Goal: Information Seeking & Learning: Understand process/instructions

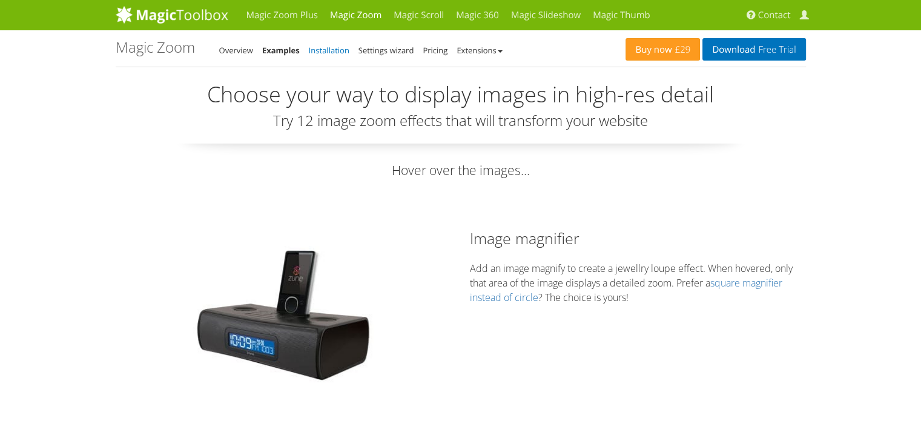
click at [323, 50] on link "Installation" at bounding box center [329, 50] width 41 height 11
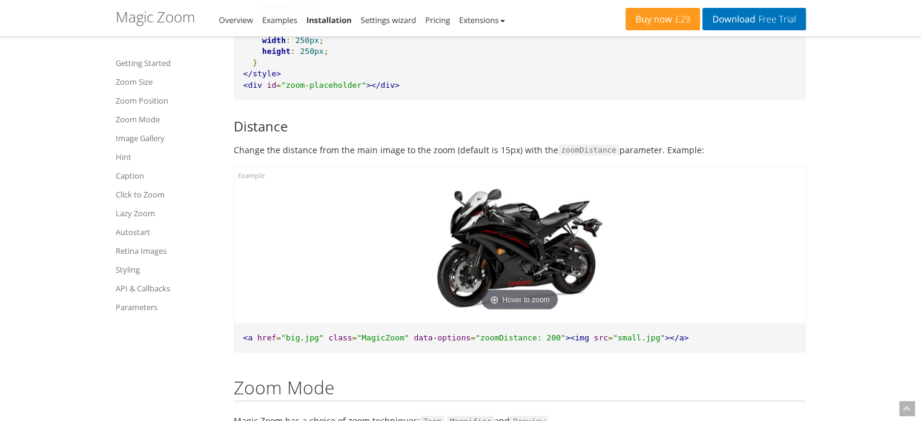
scroll to position [2417, 0]
click at [414, 338] on span "data-options" at bounding box center [442, 337] width 57 height 9
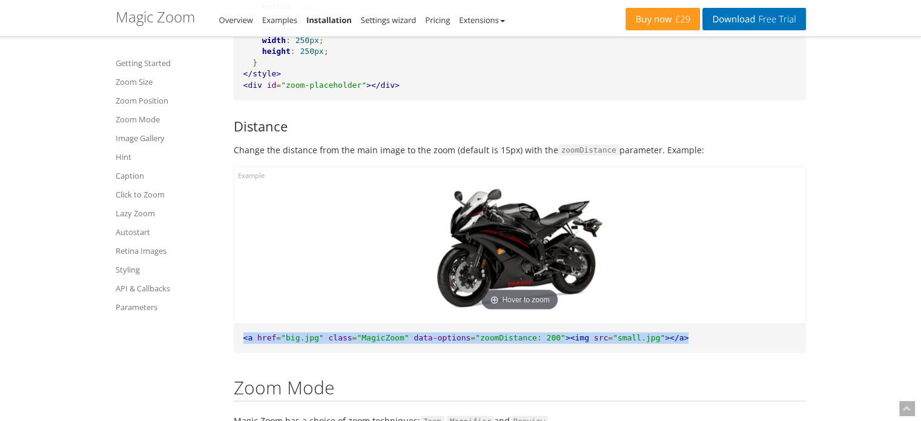
click at [414, 338] on span "data-options" at bounding box center [442, 337] width 57 height 9
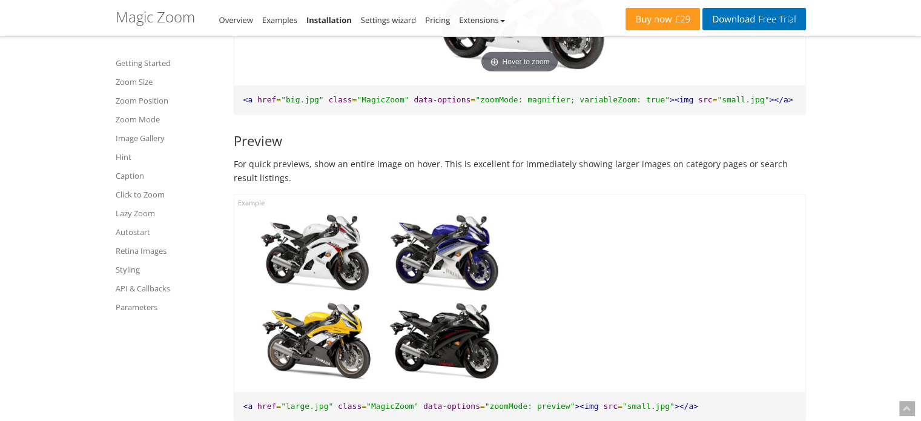
scroll to position [3495, 0]
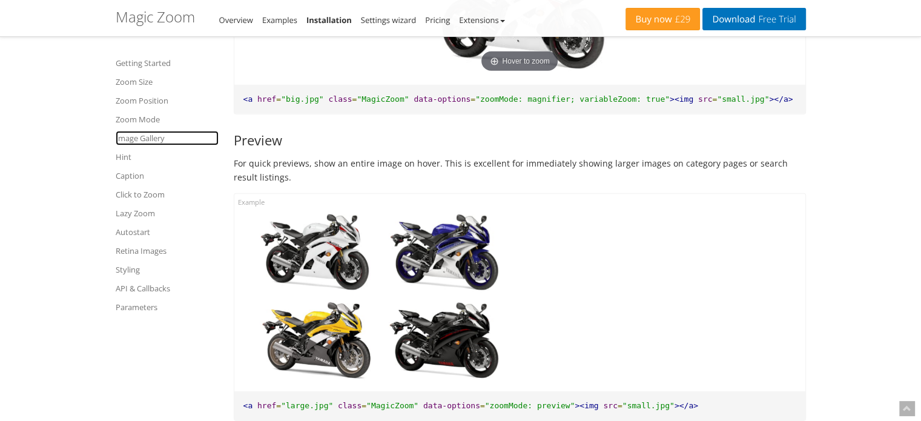
click at [136, 141] on link "Image Gallery" at bounding box center [167, 138] width 103 height 15
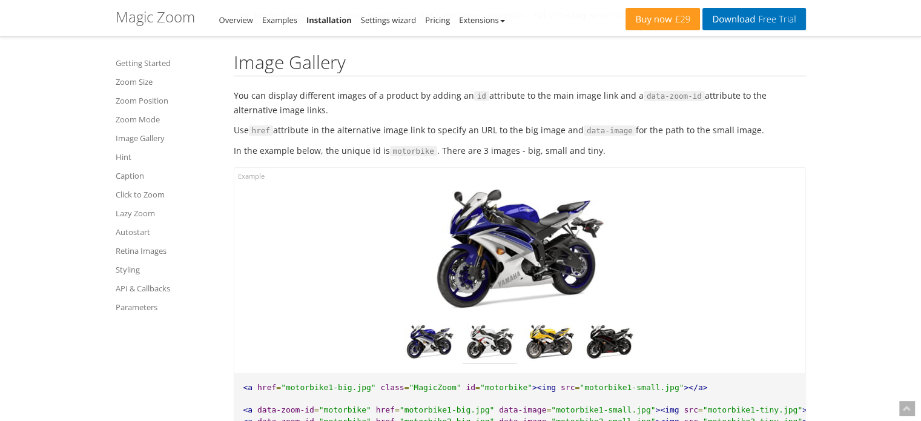
click at [489, 348] on img at bounding box center [490, 344] width 54 height 40
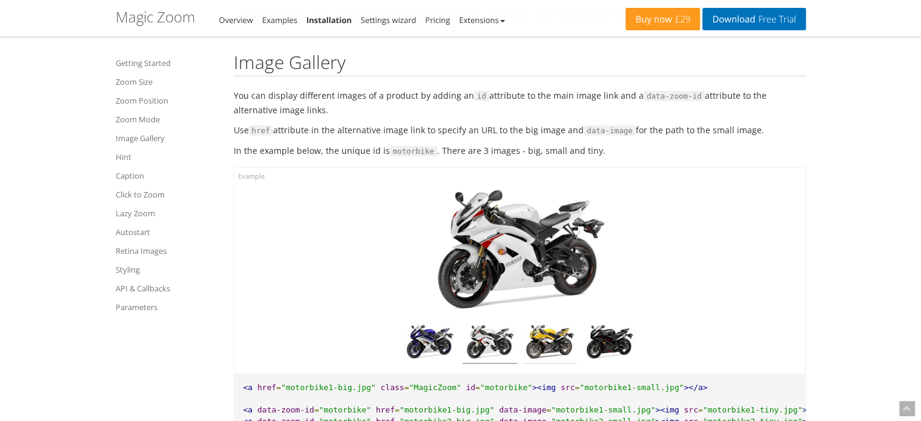
click at [547, 340] on img at bounding box center [549, 344] width 54 height 40
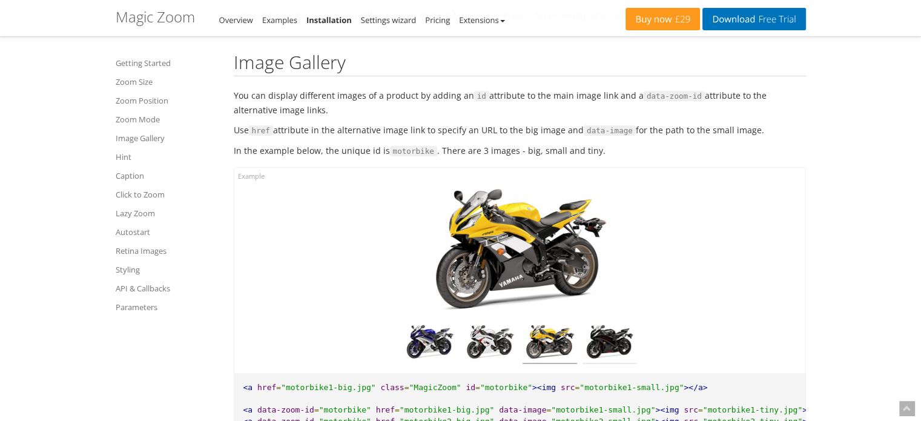
click at [605, 338] on img at bounding box center [609, 344] width 54 height 40
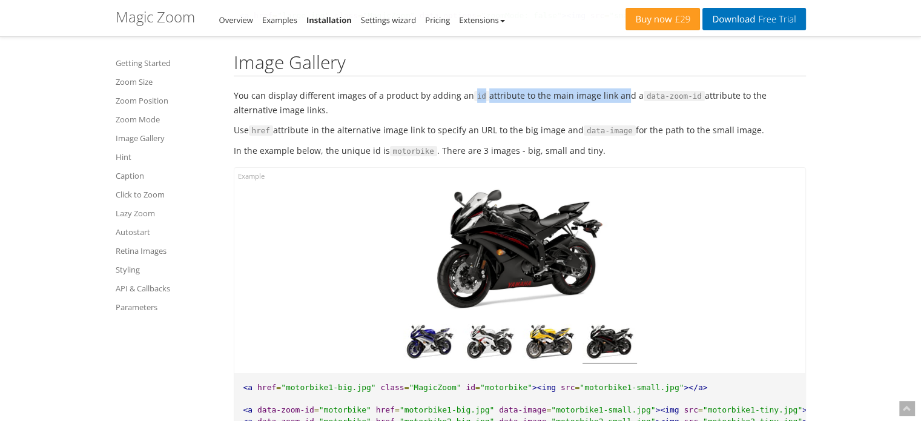
drag, startPoint x: 465, startPoint y: 97, endPoint x: 616, endPoint y: 91, distance: 151.5
click at [616, 91] on p "You can display different images of a product by adding an id attribute to the …" at bounding box center [520, 102] width 572 height 28
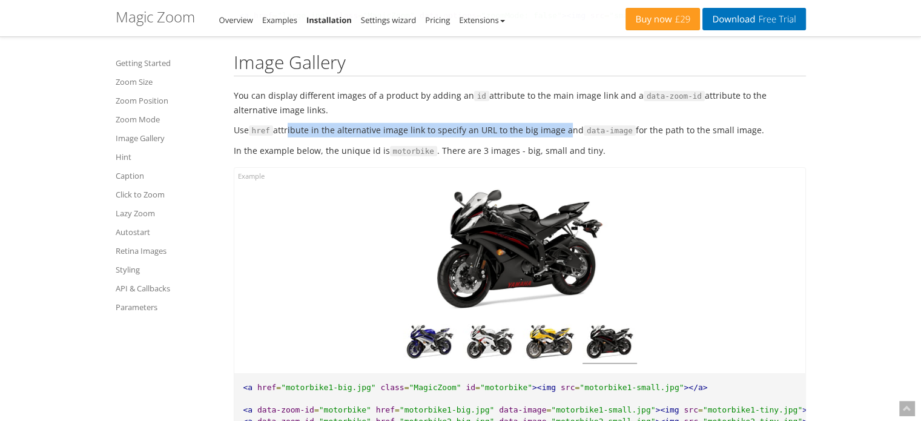
drag, startPoint x: 286, startPoint y: 134, endPoint x: 562, endPoint y: 134, distance: 275.5
click at [562, 134] on p "Use href attribute in the alternative image link to specify an URL to the big i…" at bounding box center [520, 130] width 572 height 15
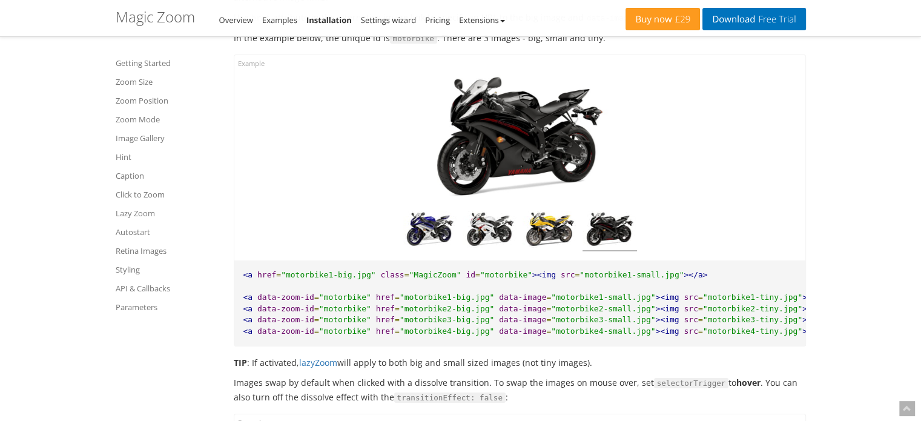
scroll to position [4055, 0]
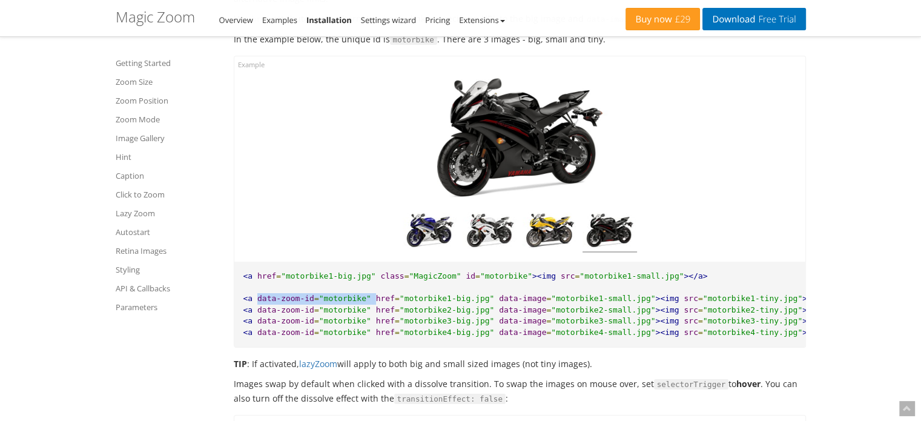
drag, startPoint x: 255, startPoint y: 300, endPoint x: 363, endPoint y: 300, distance: 107.8
click at [363, 300] on pre "<a href = "motorbike1-big.jpg" class = "MagicZoom" id = "motorbike" ><img src =…" at bounding box center [519, 304] width 571 height 85
click at [371, 300] on span at bounding box center [373, 298] width 5 height 9
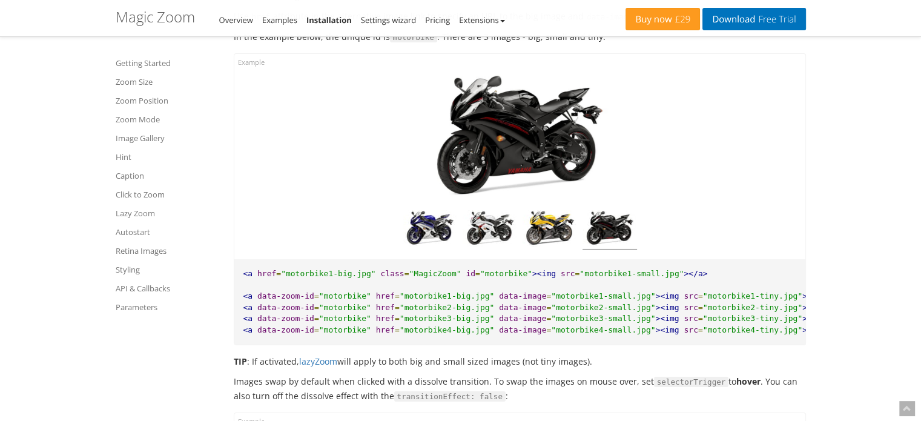
scroll to position [4057, 0]
click at [480, 278] on span ""motorbike"" at bounding box center [506, 273] width 52 height 9
click at [331, 295] on span ""motorbike"" at bounding box center [345, 296] width 52 height 9
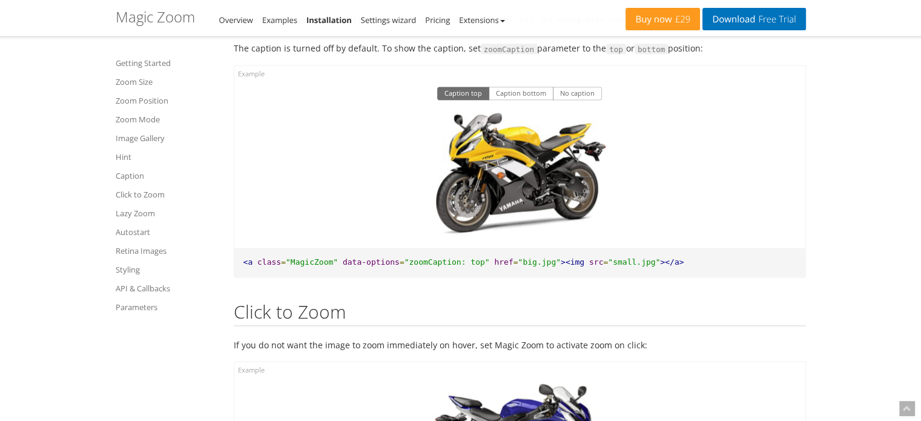
scroll to position [6280, 0]
click at [135, 120] on link "Zoom Mode" at bounding box center [167, 119] width 103 height 15
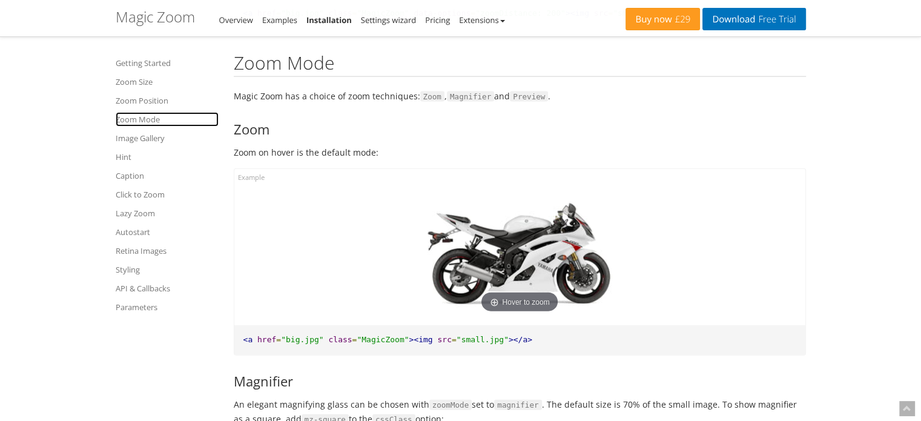
click at [135, 120] on link "Zoom Mode" at bounding box center [167, 119] width 103 height 15
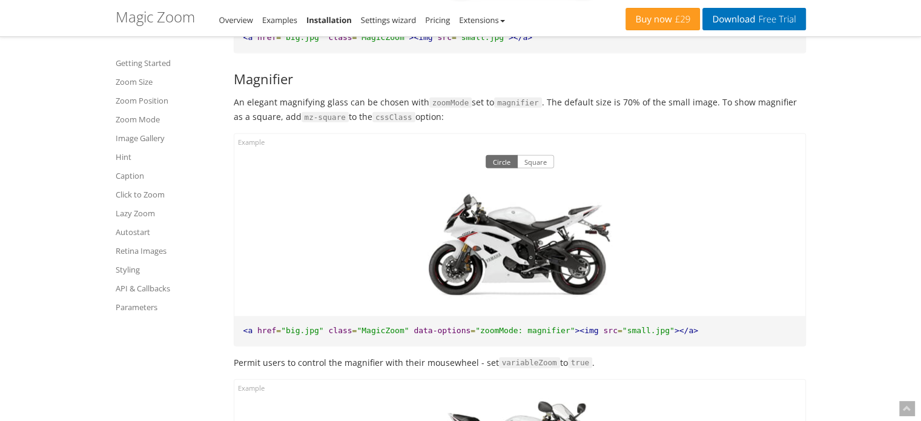
scroll to position [3044, 0]
click at [538, 164] on button "Square" at bounding box center [535, 160] width 37 height 13
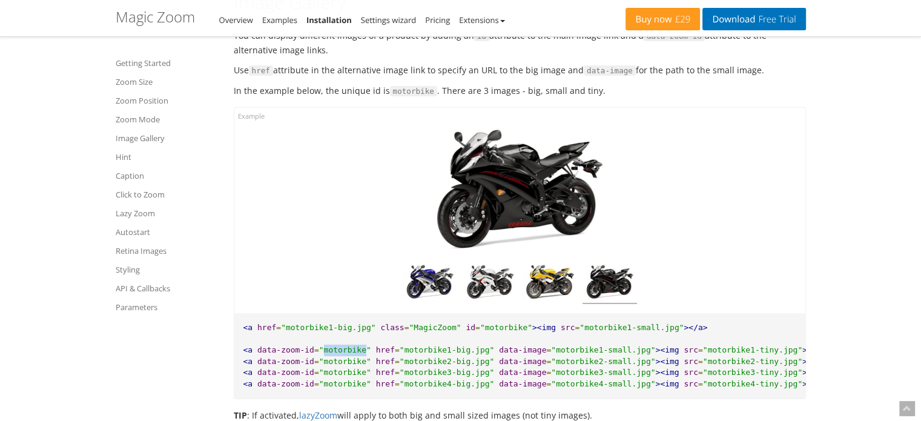
scroll to position [3991, 0]
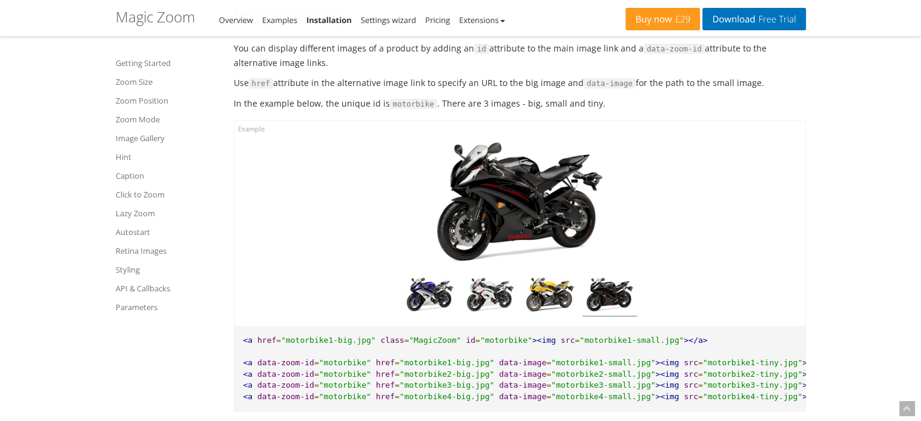
click at [529, 87] on p "Use href attribute in the alternative image link to specify an URL to the big i…" at bounding box center [520, 83] width 572 height 15
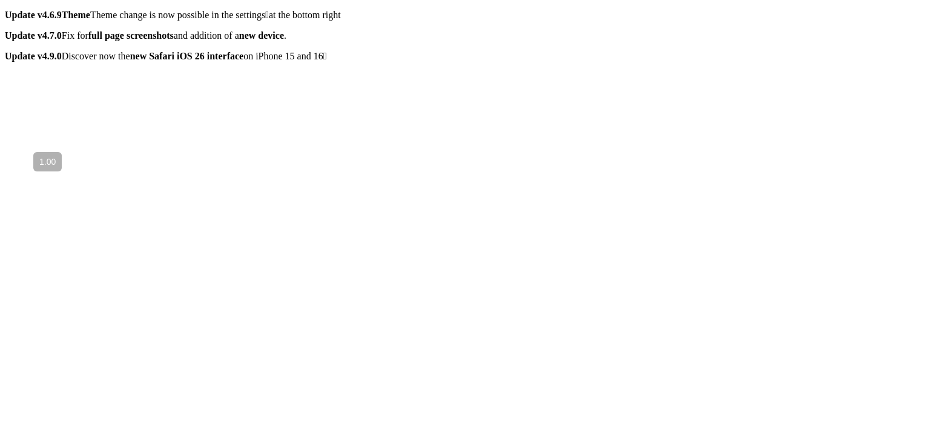
scroll to position [1, 0]
click at [5, 10] on icon at bounding box center [5, 10] width 0 height 0
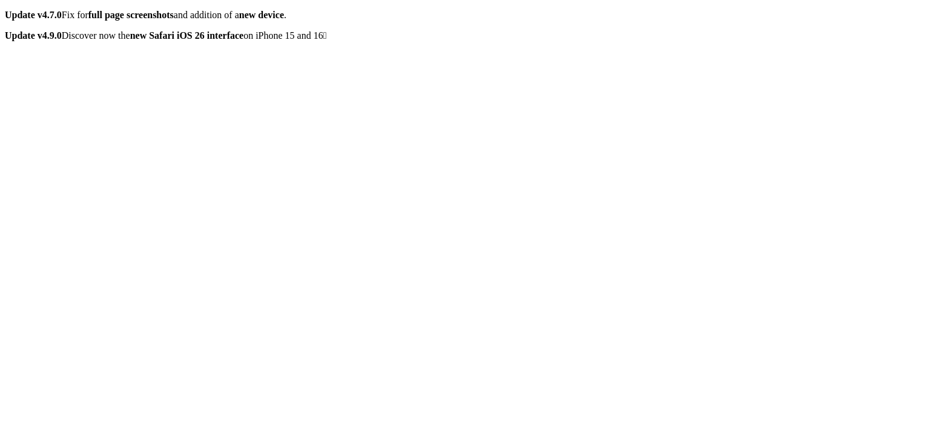
click at [5, 10] on icon at bounding box center [5, 10] width 0 height 0
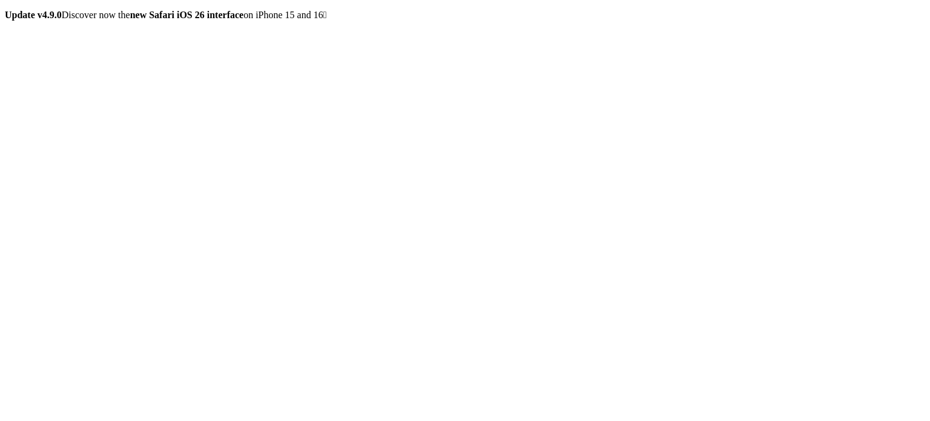
click at [5, 10] on icon at bounding box center [5, 10] width 0 height 0
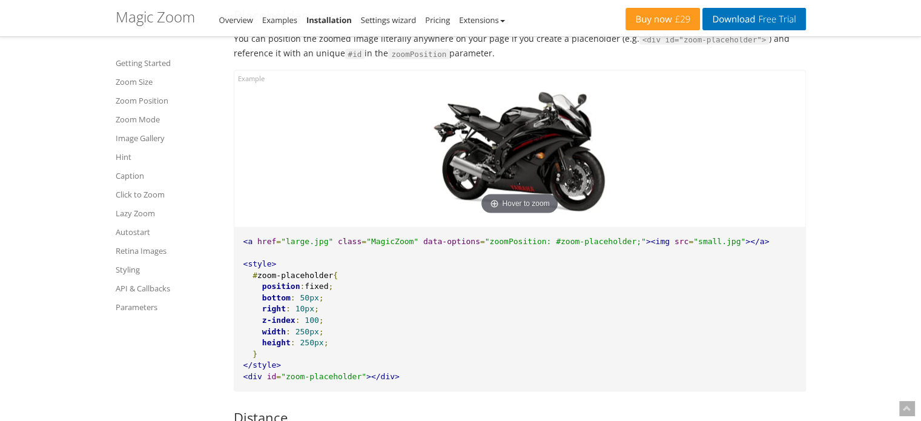
scroll to position [2128, 0]
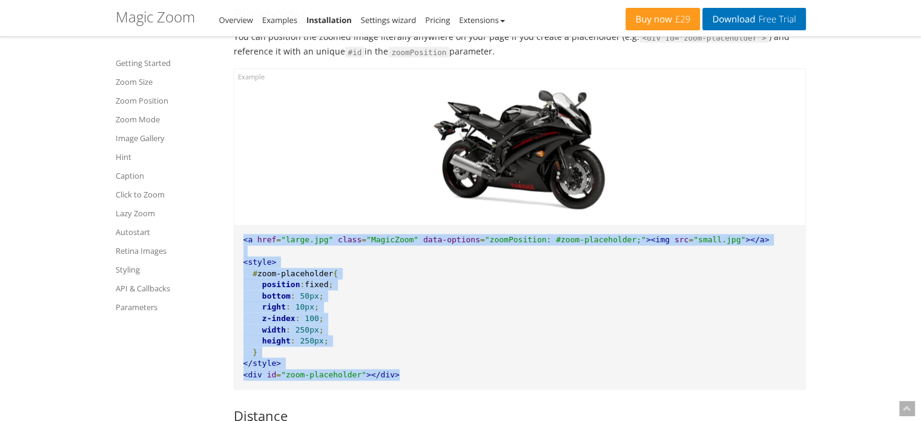
drag, startPoint x: 402, startPoint y: 374, endPoint x: 243, endPoint y: 235, distance: 211.5
click at [243, 235] on pre "<a href = "large.jpg" class = "MagicZoom" data-options = "zoomPosition: #zoom-p…" at bounding box center [519, 307] width 571 height 164
click at [243, 235] on span "<a" at bounding box center [248, 238] width 10 height 9
drag, startPoint x: 241, startPoint y: 239, endPoint x: 389, endPoint y: 371, distance: 198.5
click at [389, 371] on pre "<a href = "large.jpg" class = "MagicZoom" data-options = "zoomPosition: #zoom-p…" at bounding box center [519, 307] width 571 height 164
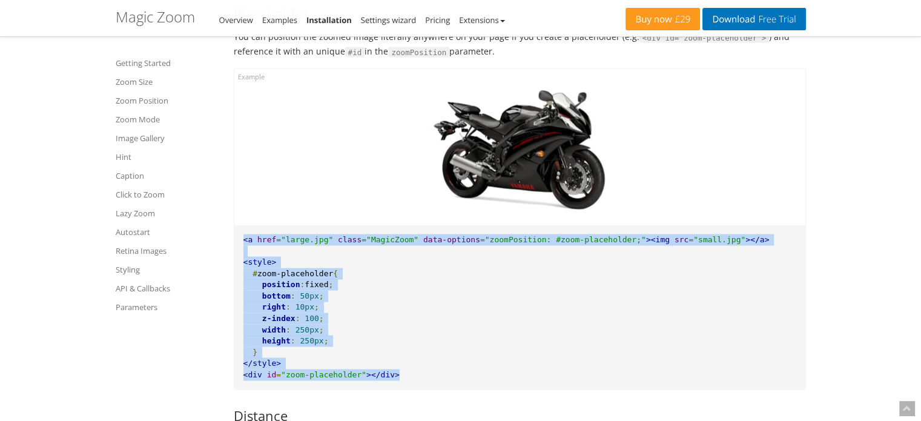
click at [389, 371] on pre "<a href = "large.jpg" class = "MagicZoom" data-options = "zoomPosition: #zoom-p…" at bounding box center [519, 307] width 571 height 164
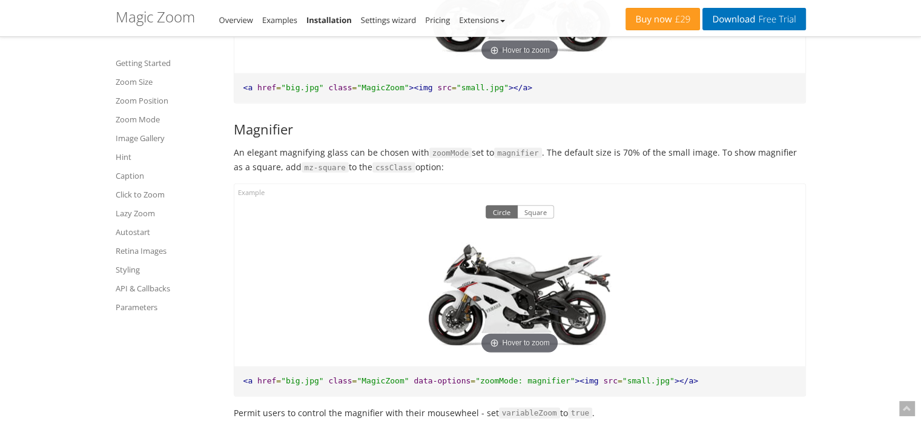
scroll to position [2994, 0]
